Goal: Find specific page/section: Find specific page/section

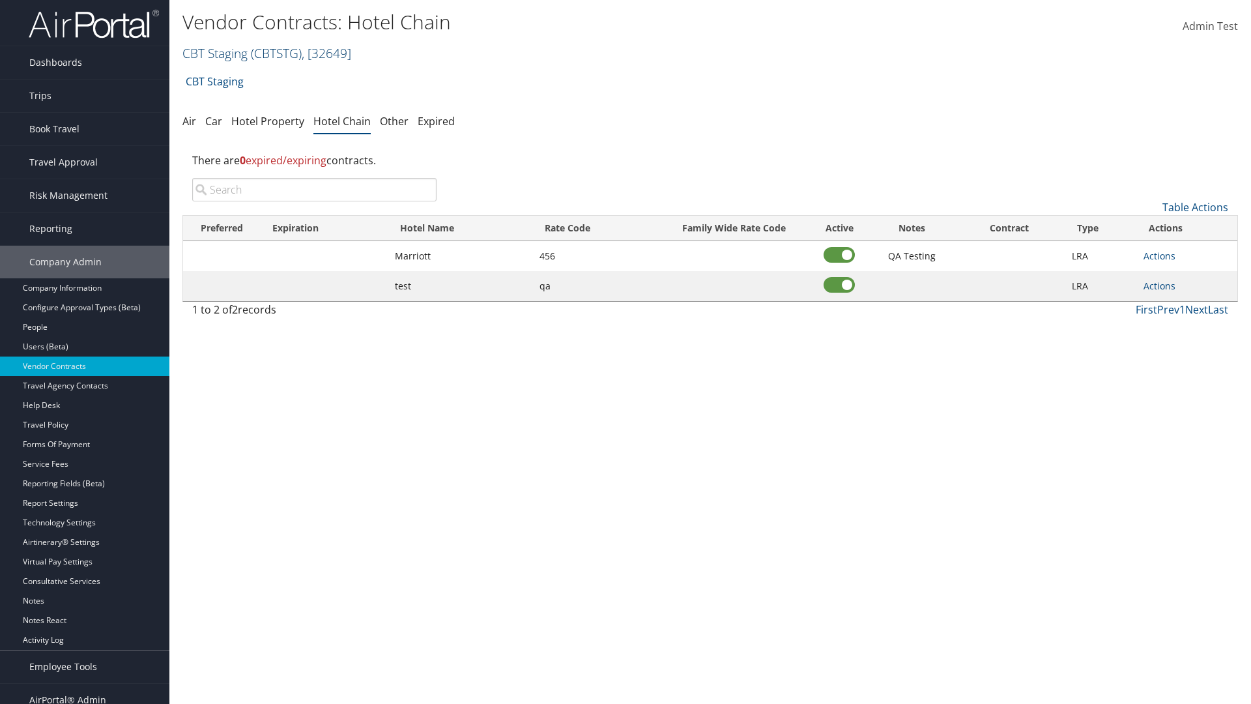
click at [215, 53] on link "CBT Staging ( CBTSTG ) , [ 32649 ]" at bounding box center [266, 53] width 169 height 18
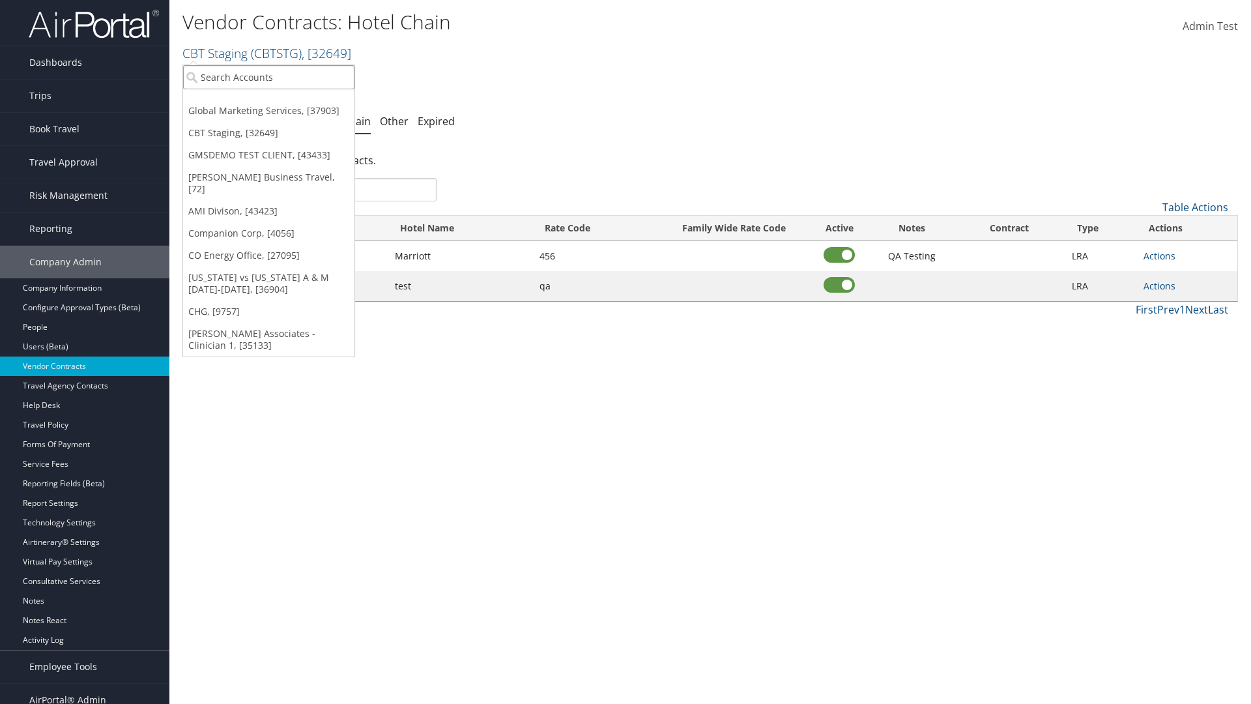
click at [268, 77] on input "search" at bounding box center [268, 77] width 171 height 24
type input "Global Marketing Services"
click at [281, 101] on div "Global Marketing Services (301946), [37903]" at bounding box center [281, 101] width 210 height 12
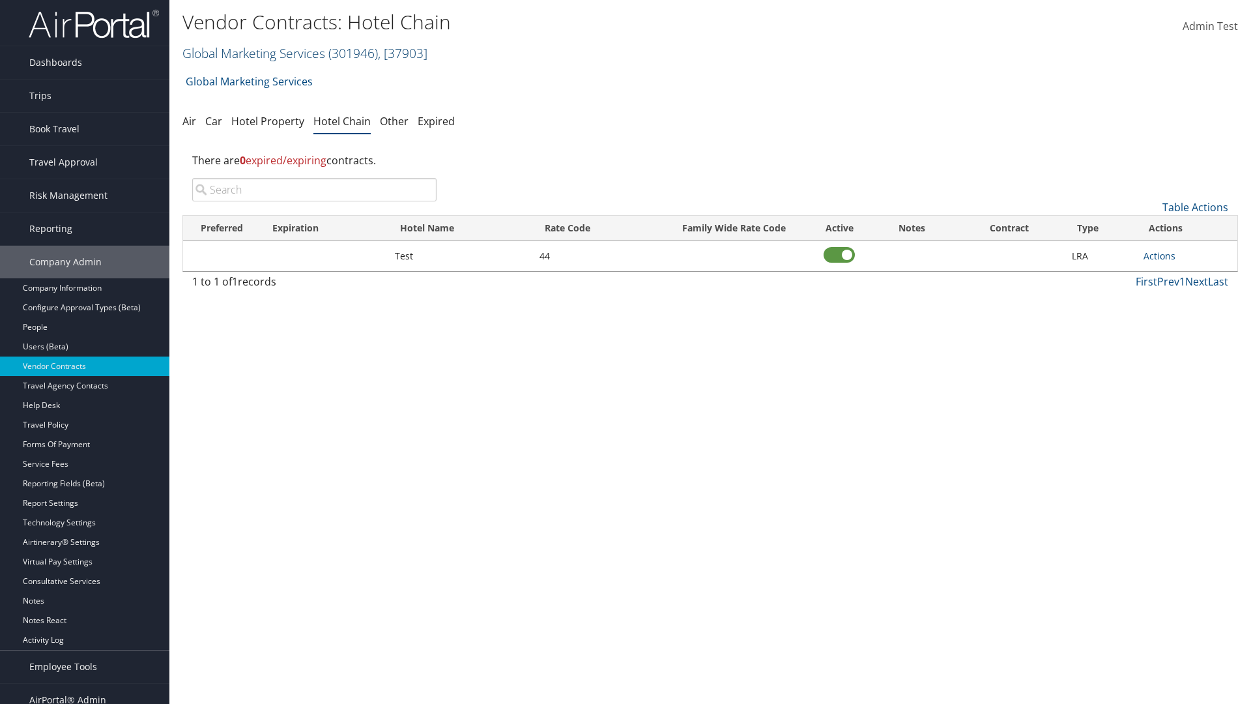
click at [252, 53] on link "Global Marketing Services ( 301946 ) , [ 37903 ]" at bounding box center [304, 53] width 245 height 18
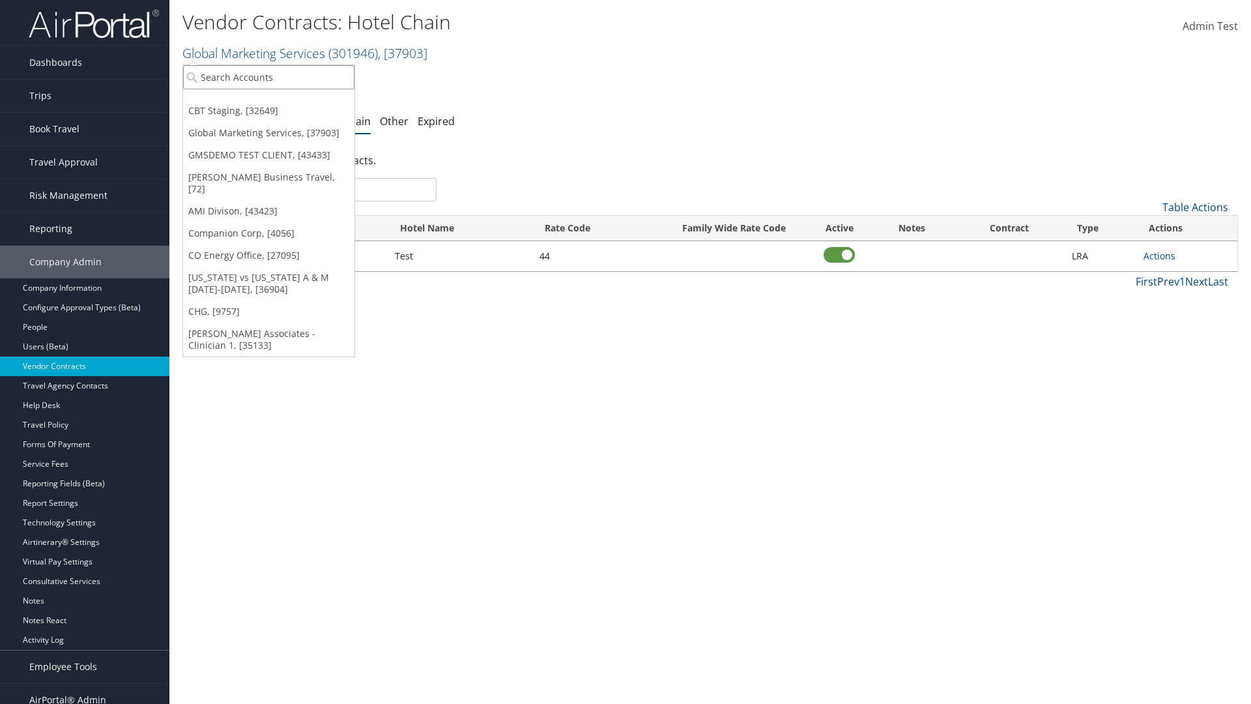
click at [268, 77] on input "search" at bounding box center [268, 77] width 171 height 24
type input "CBT Staging"
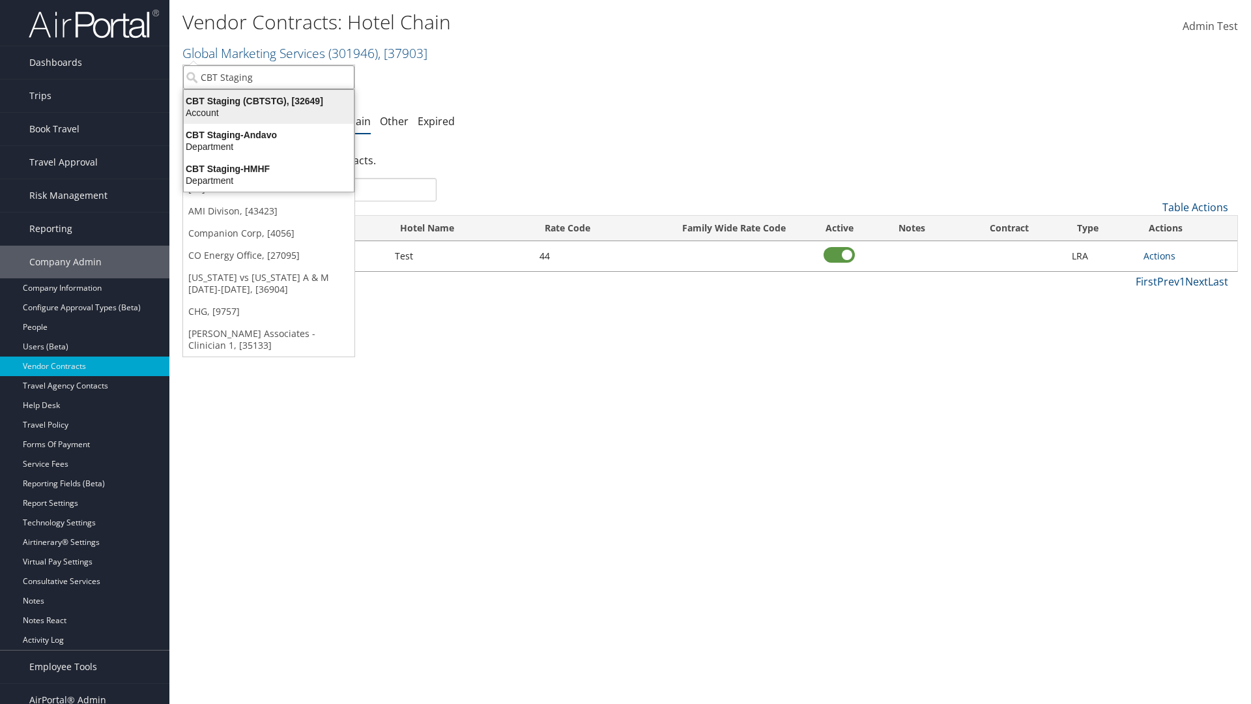
click at [268, 101] on div "CBT Staging (CBTSTG), [32649]" at bounding box center [269, 101] width 186 height 12
